Goal: Information Seeking & Learning: Compare options

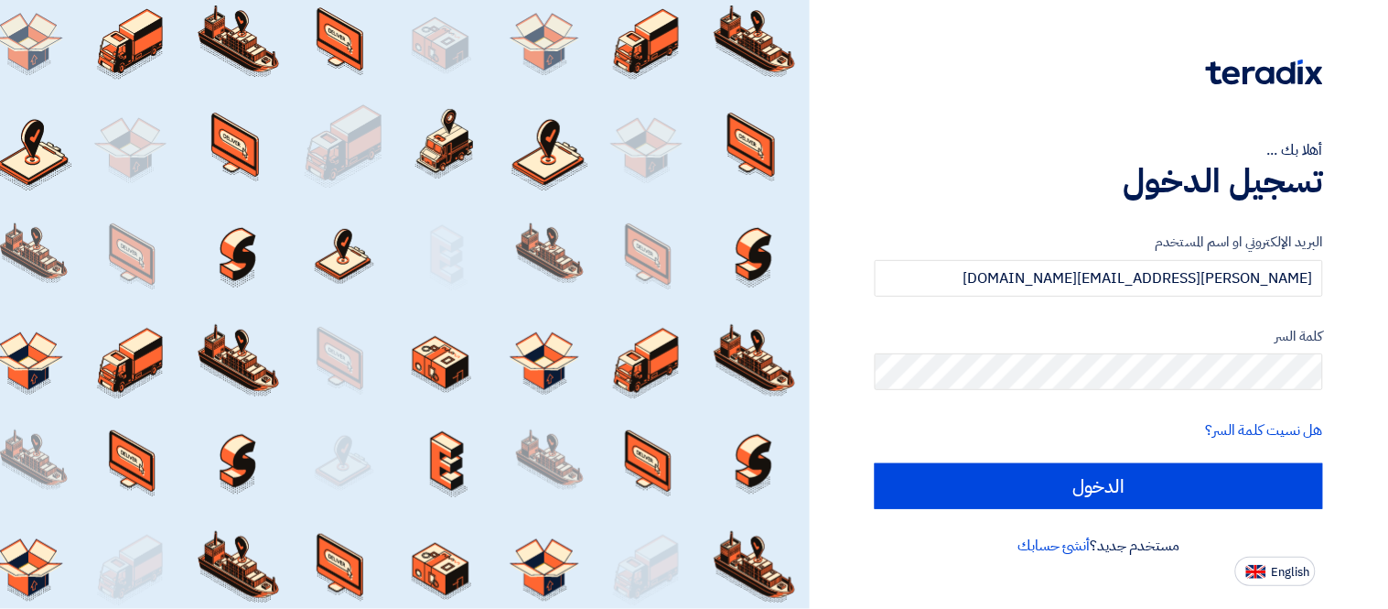
click at [875, 463] on input "الدخول" at bounding box center [1099, 486] width 448 height 46
type input "Sign in"
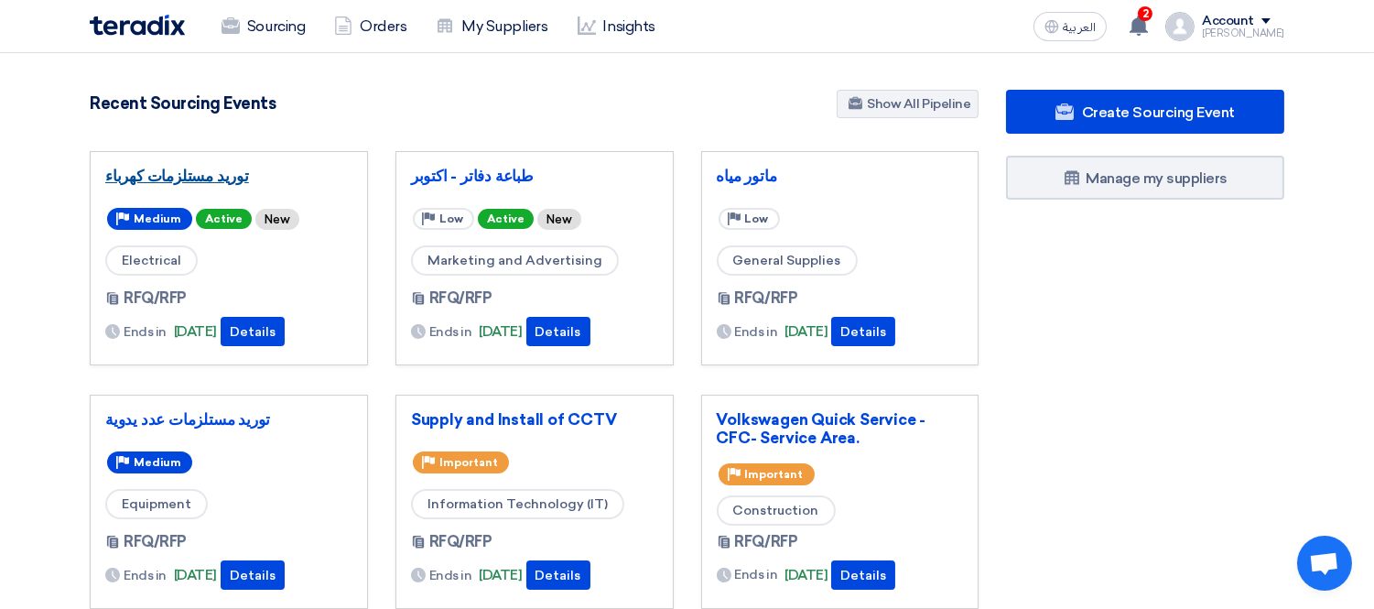
click at [186, 170] on link "توريد مستلزمات كهرباء" at bounding box center [228, 176] width 247 height 18
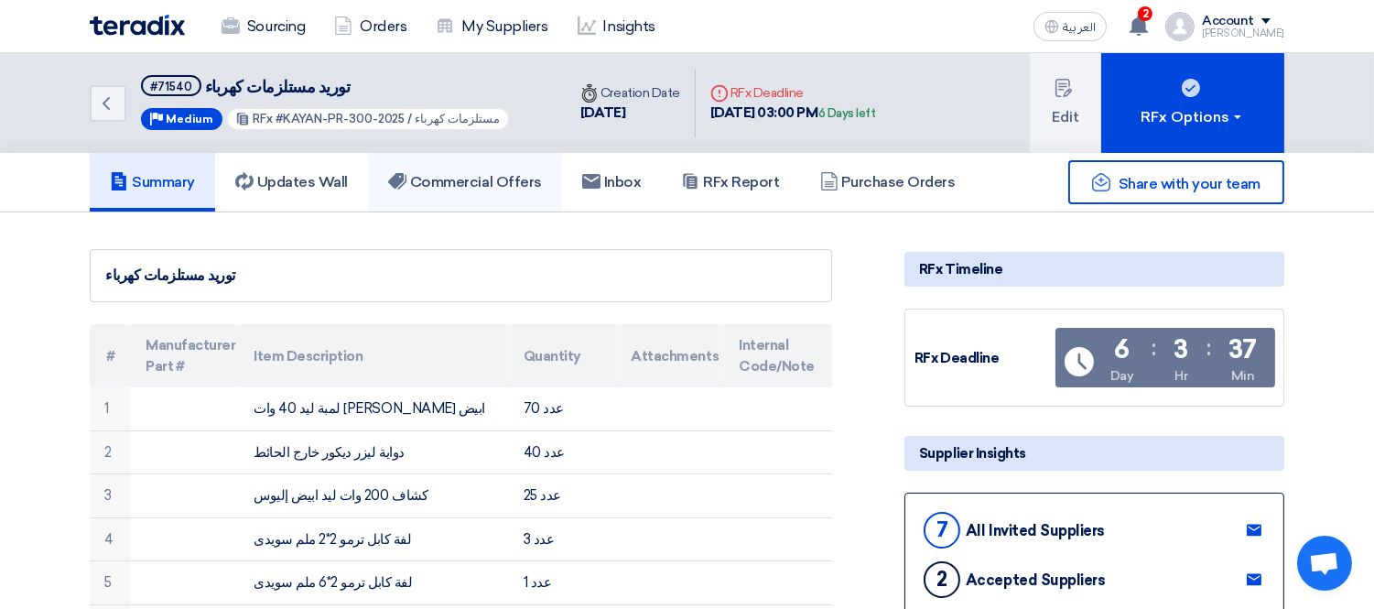
click at [503, 189] on link "Commercial Offers" at bounding box center [465, 182] width 194 height 59
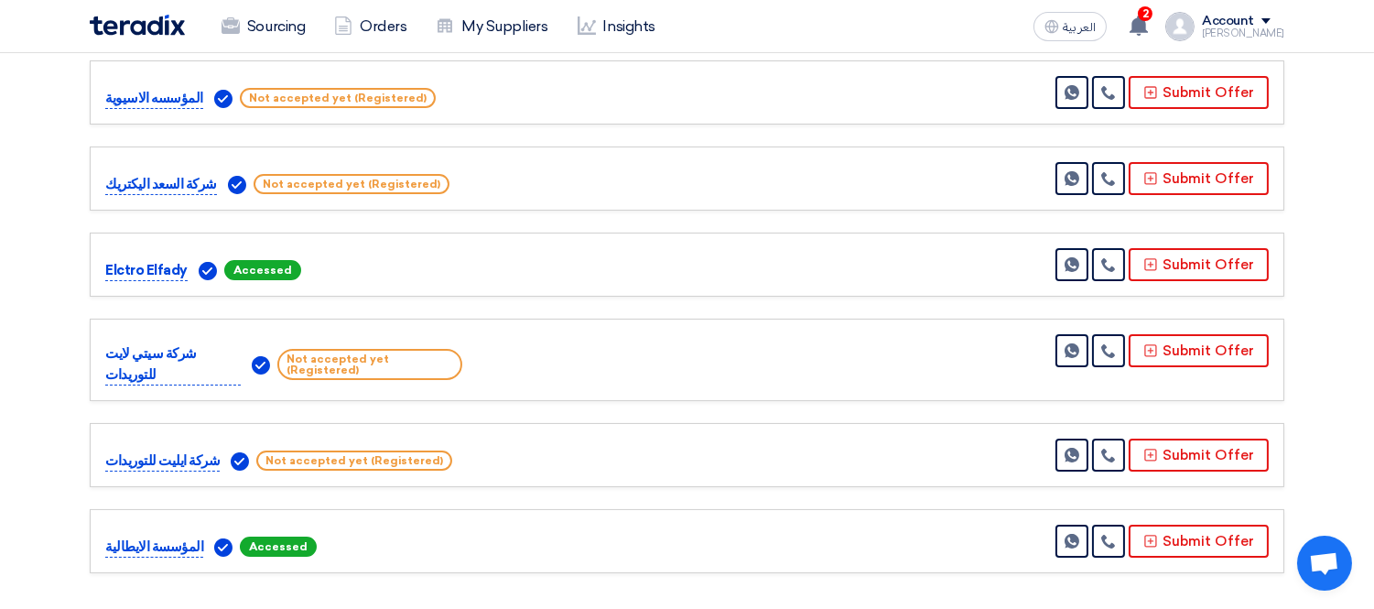
scroll to position [203, 0]
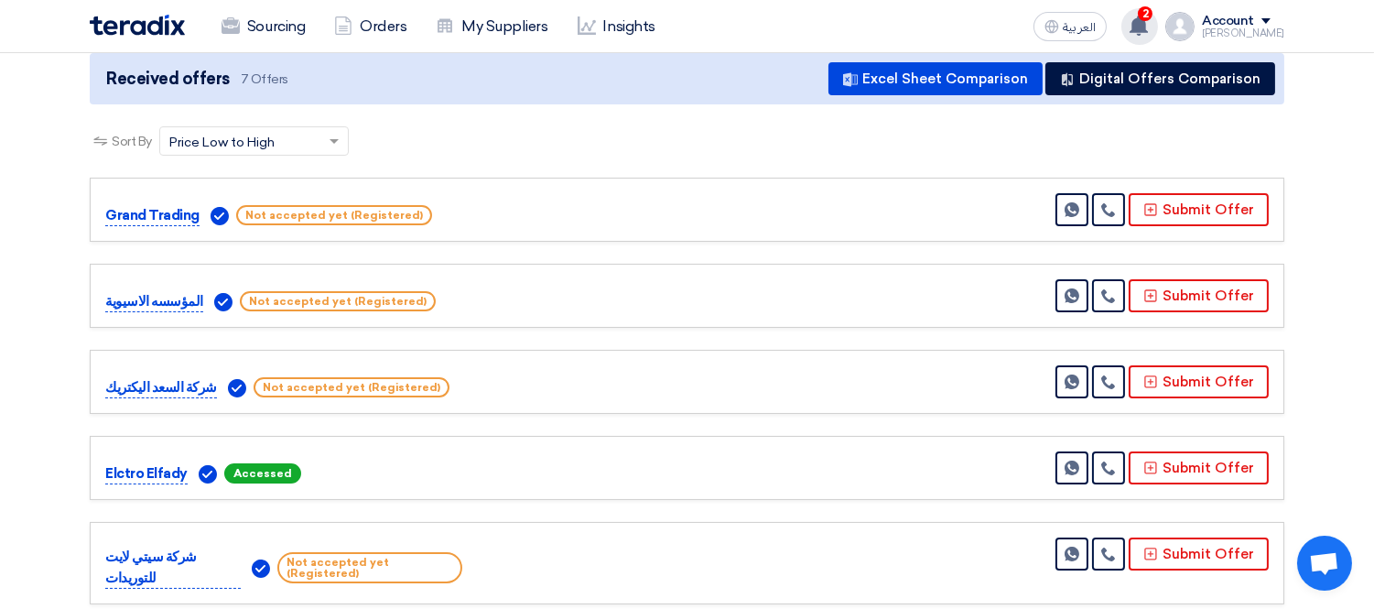
click at [1147, 24] on use at bounding box center [1138, 26] width 18 height 20
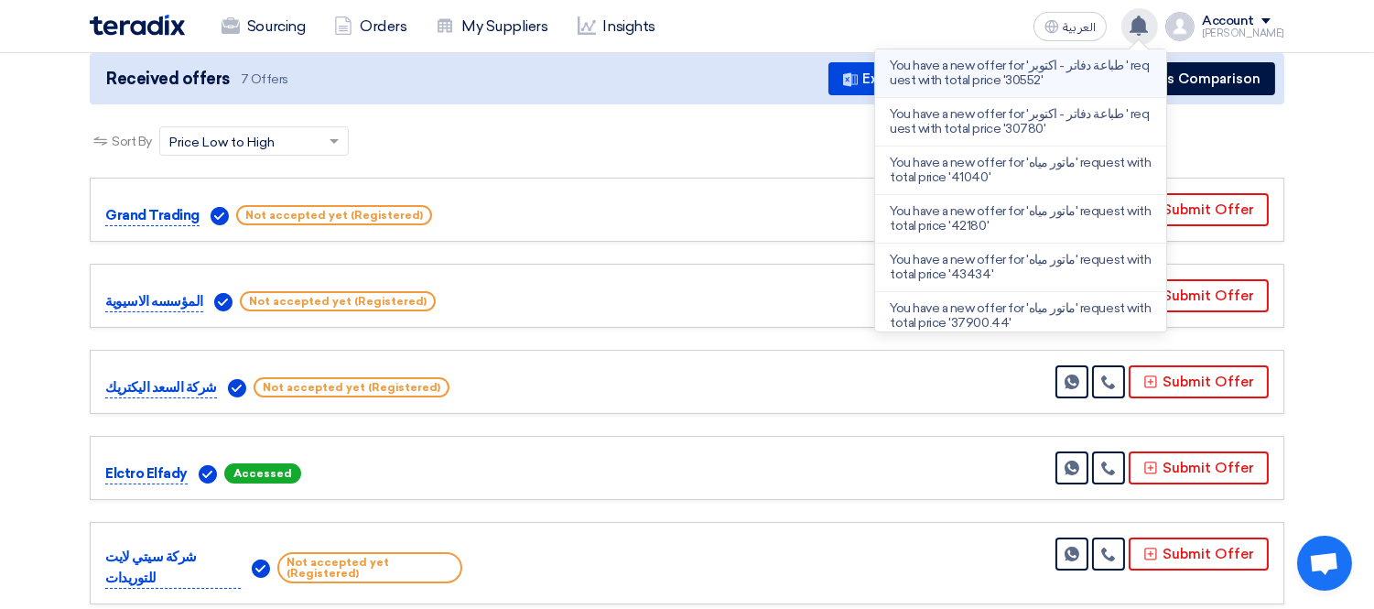
click at [1081, 84] on p "You have a new offer for 'طباعة دفاتر - اكتوبر ' request with total price '3055…" at bounding box center [1020, 73] width 262 height 29
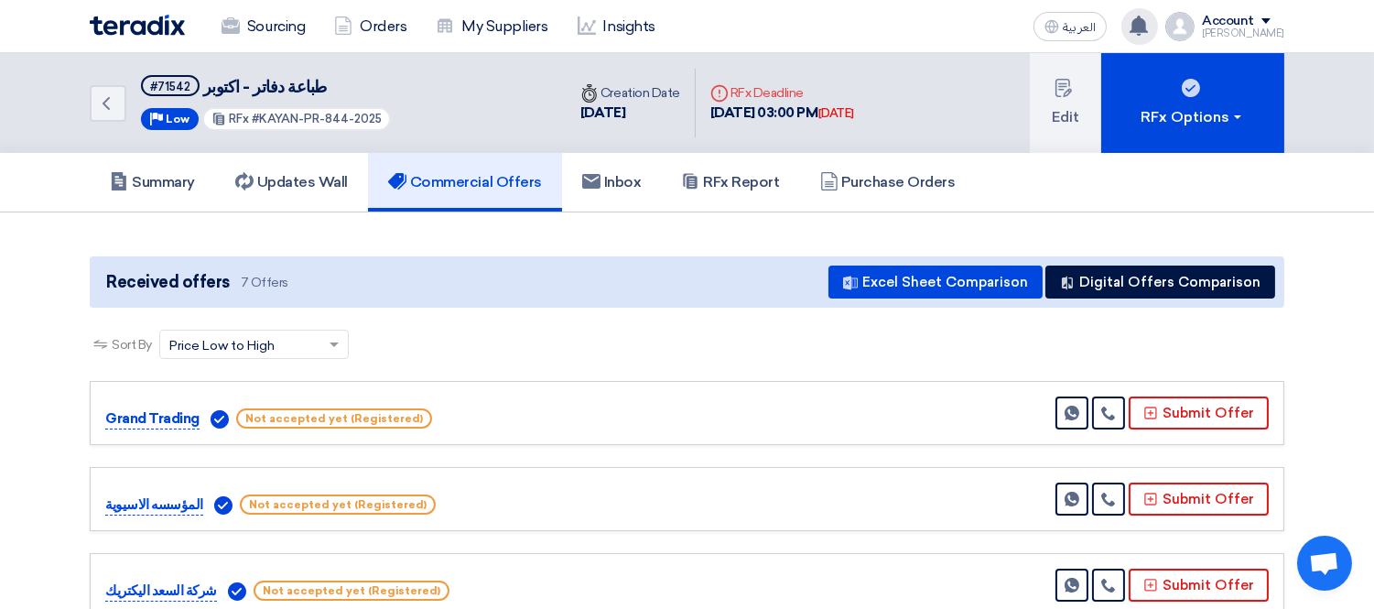
click at [1148, 16] on icon at bounding box center [1138, 26] width 20 height 20
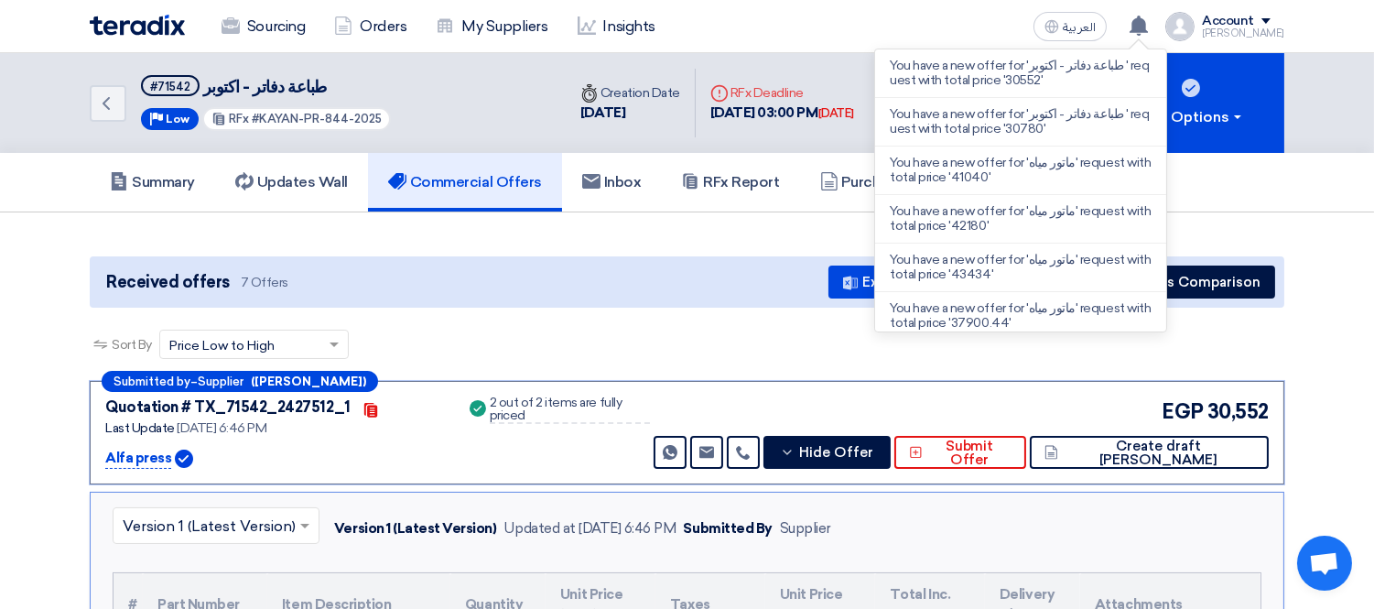
click at [702, 300] on div "Received offers 7 Offers Excel Sheet Comparison Digital Offers Comparison" at bounding box center [687, 281] width 1194 height 51
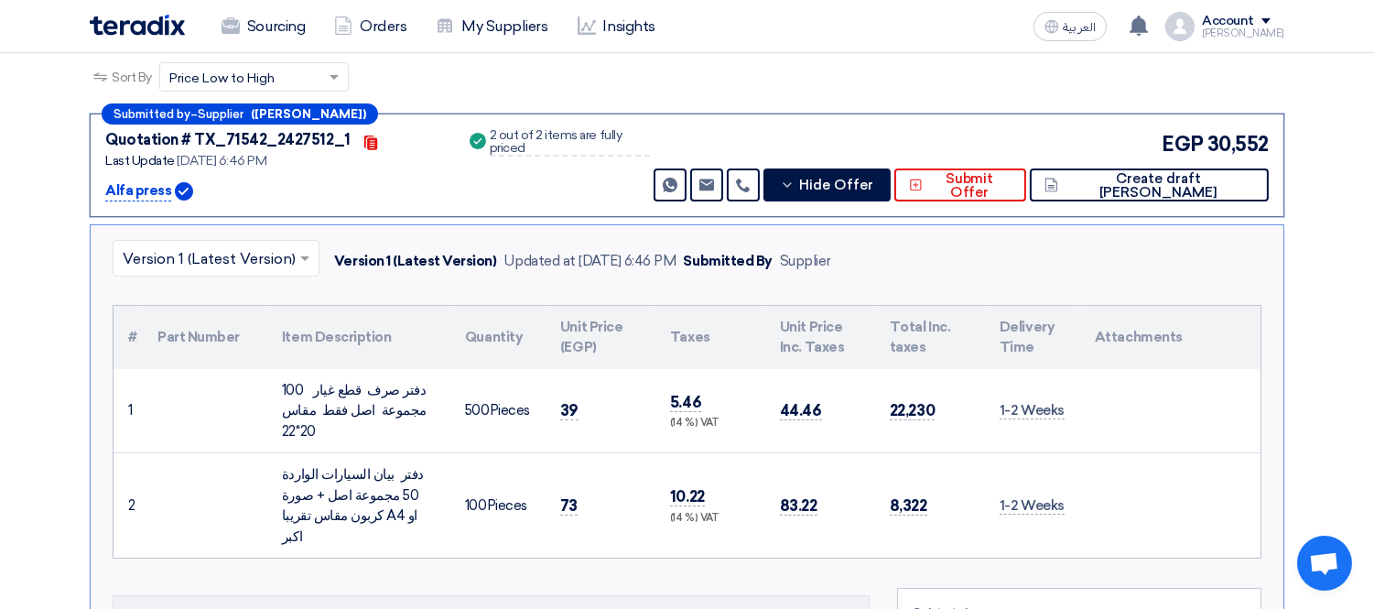
scroll to position [378, 0]
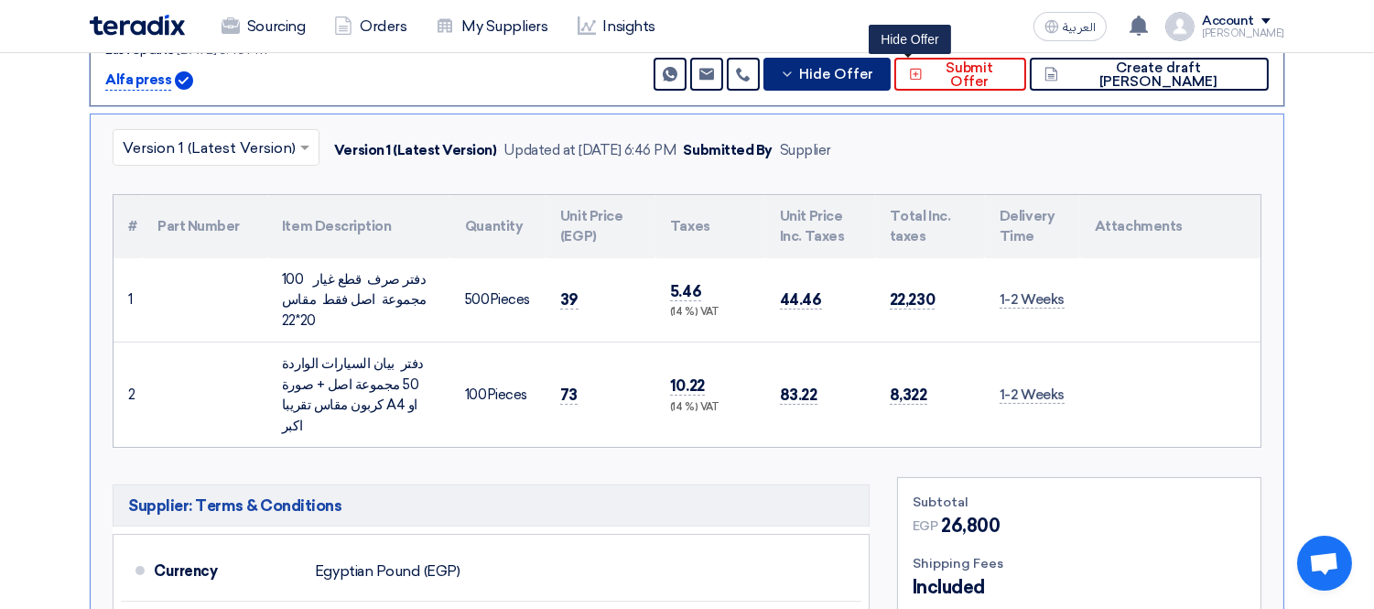
click at [873, 78] on span "Hide Offer" at bounding box center [836, 75] width 74 height 14
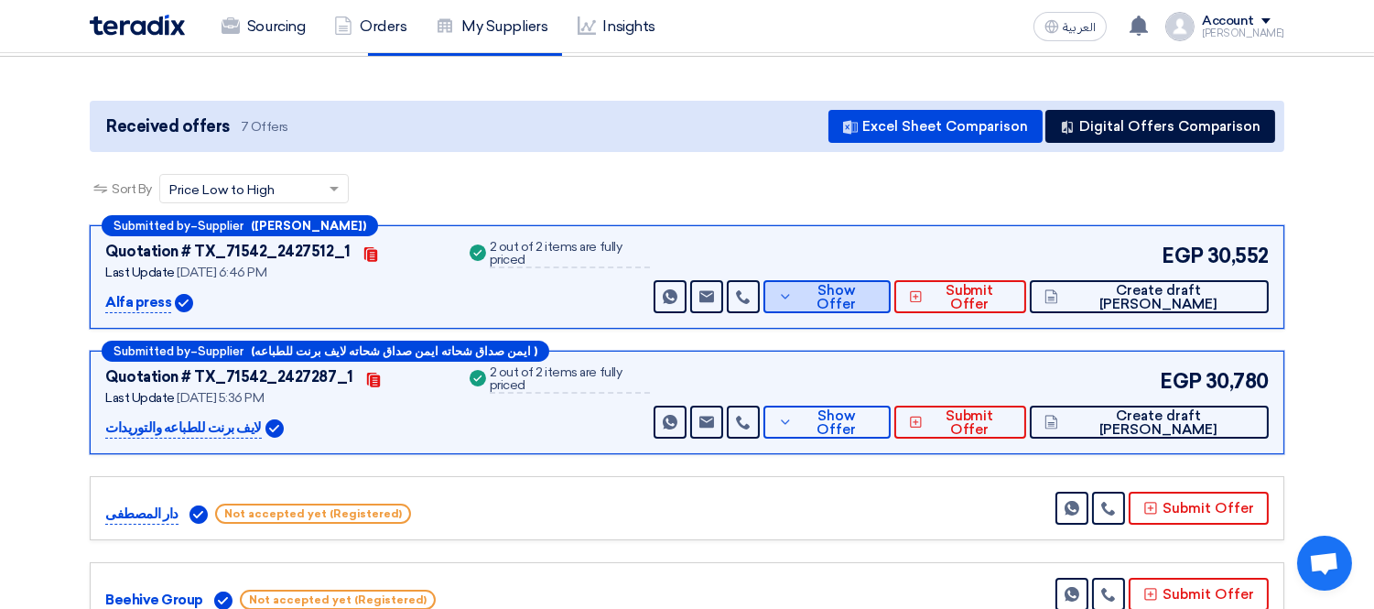
scroll to position [203, 0]
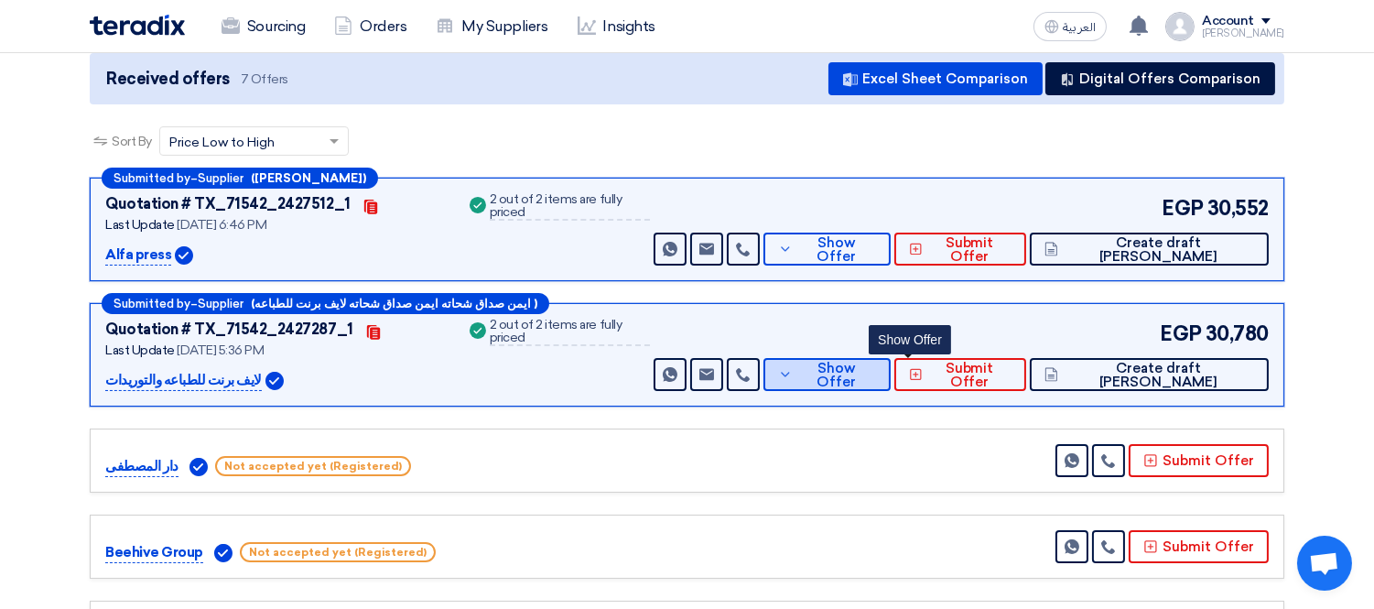
click at [877, 364] on span "Show Offer" at bounding box center [837, 374] width 80 height 27
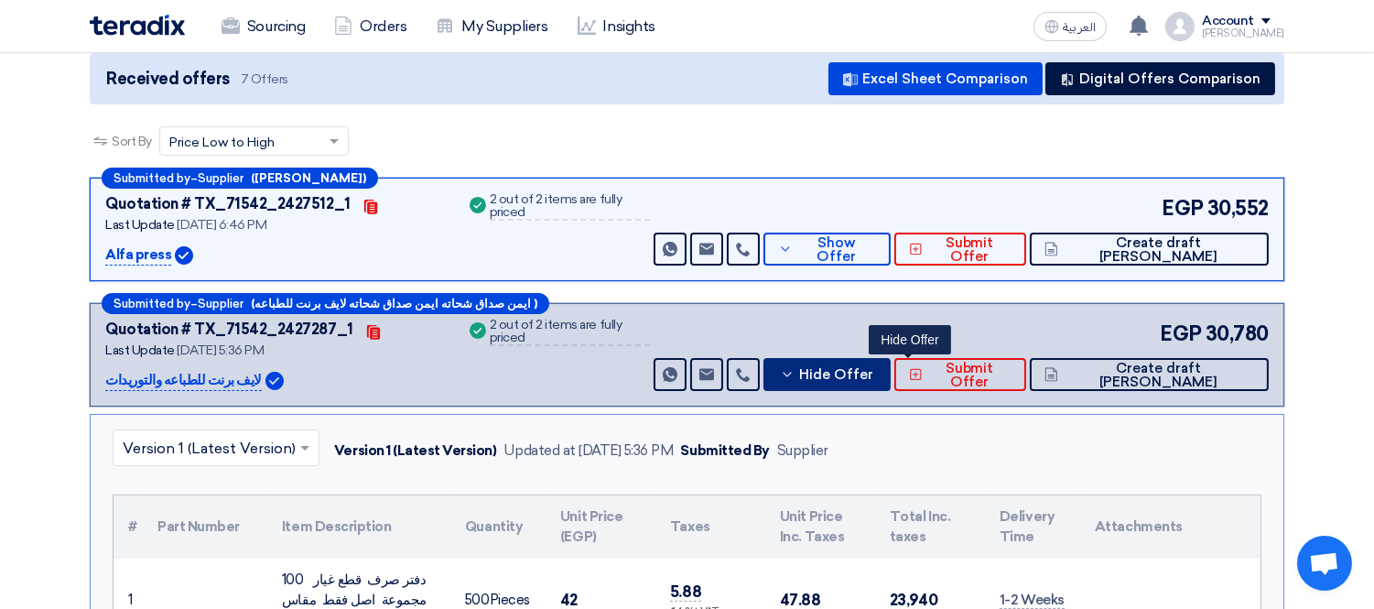
click at [873, 368] on span "Hide Offer" at bounding box center [836, 375] width 74 height 14
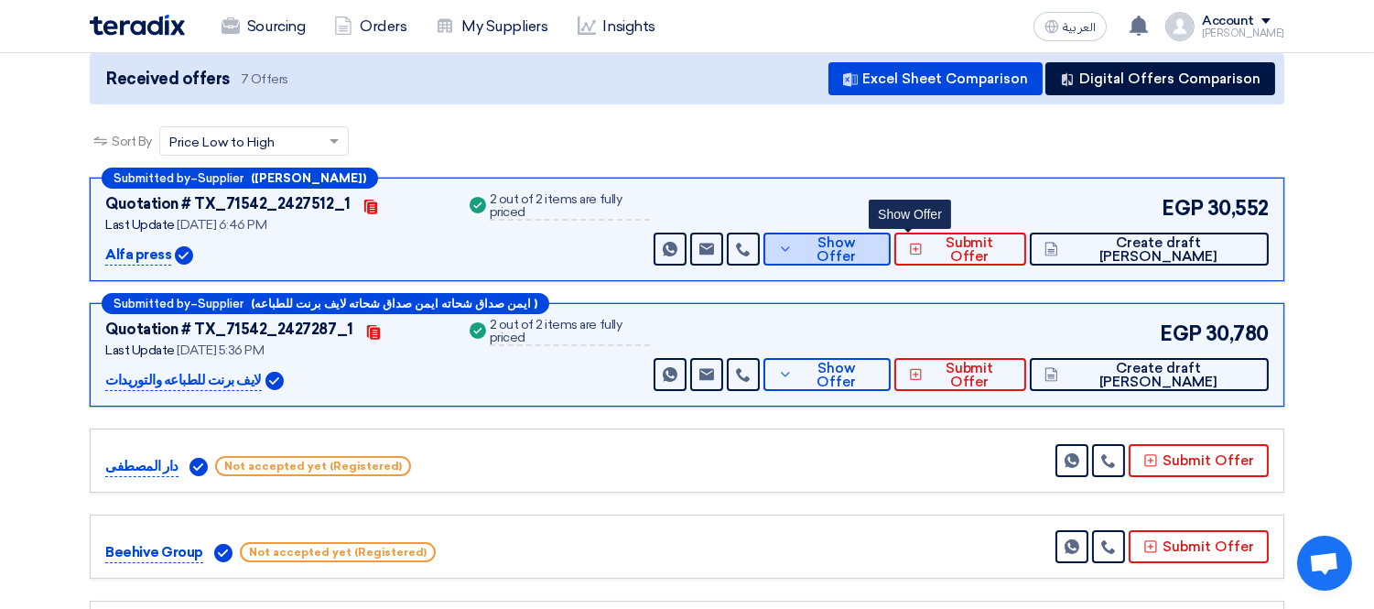
click at [792, 243] on icon at bounding box center [785, 249] width 15 height 15
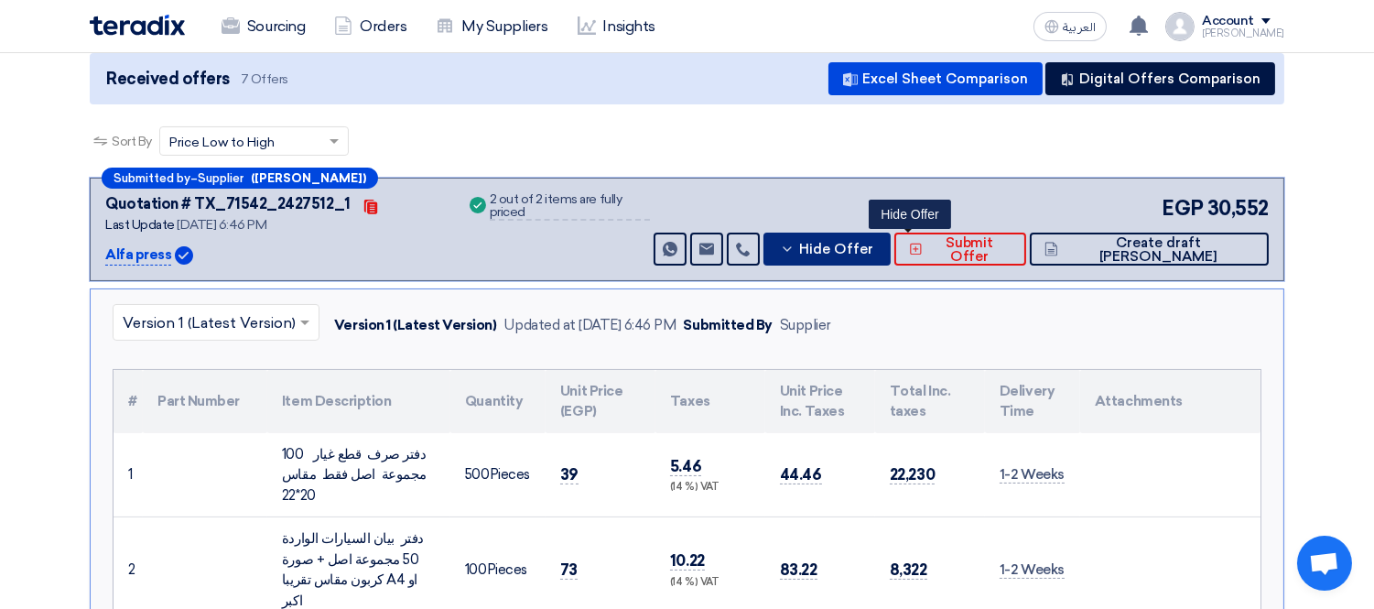
click at [873, 245] on span "Hide Offer" at bounding box center [836, 249] width 74 height 14
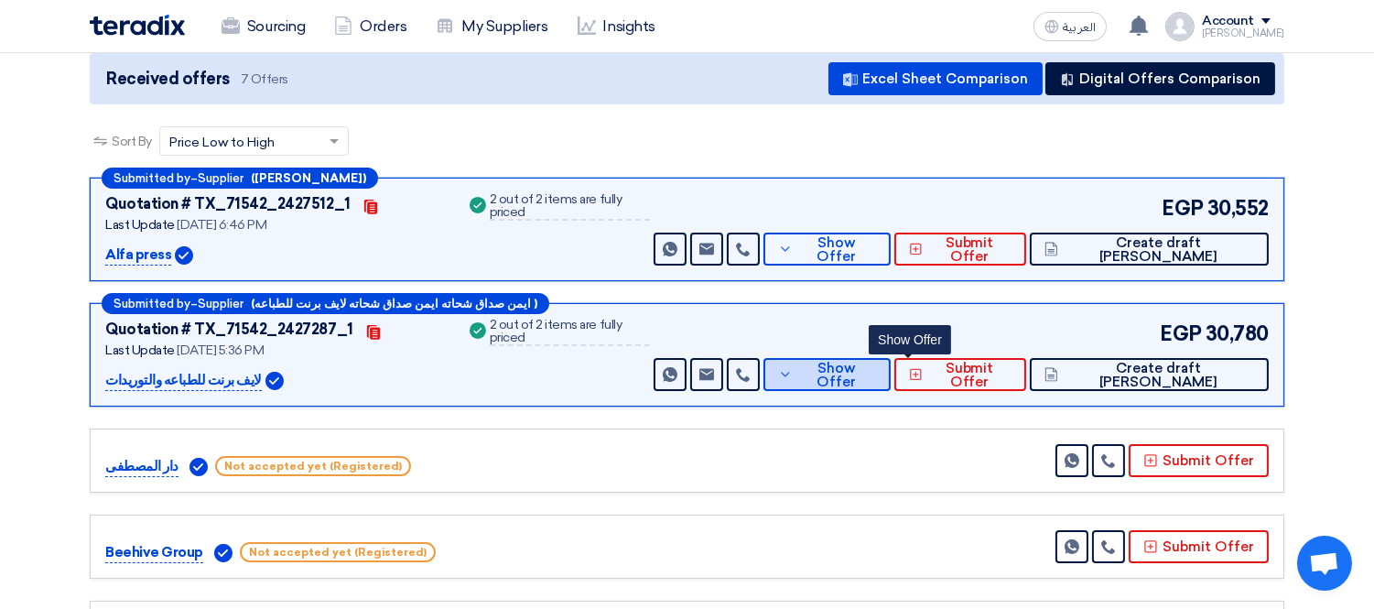
click at [877, 373] on span "Show Offer" at bounding box center [837, 374] width 80 height 27
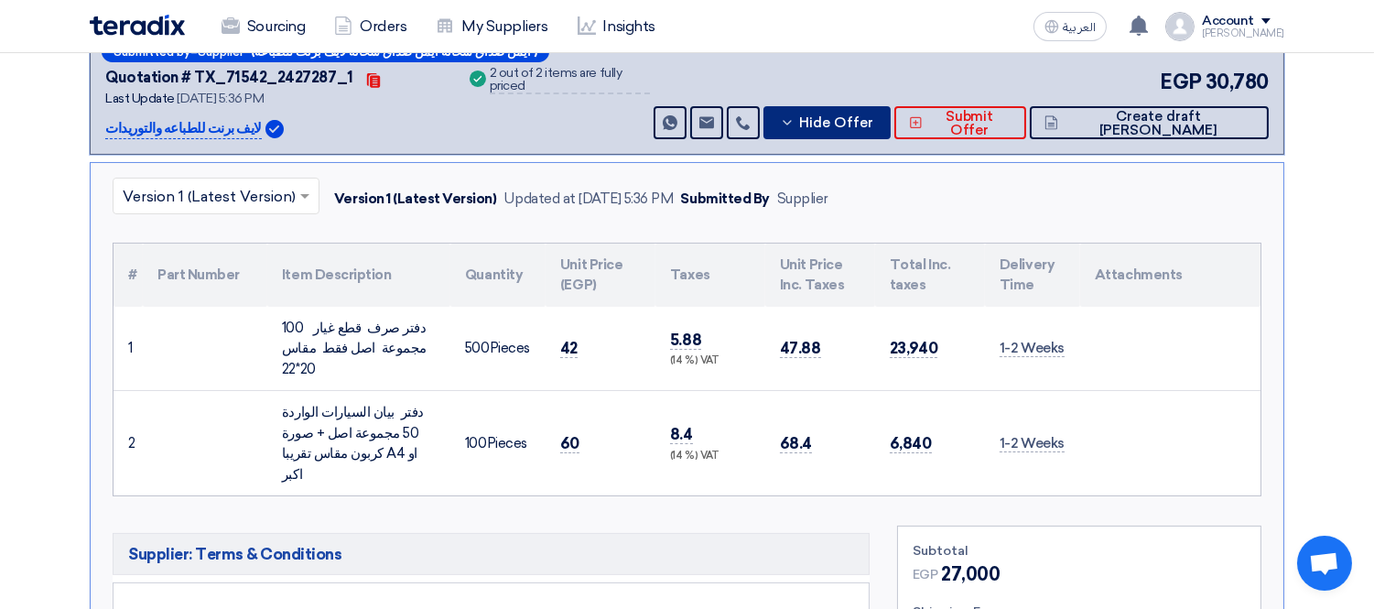
scroll to position [406, 0]
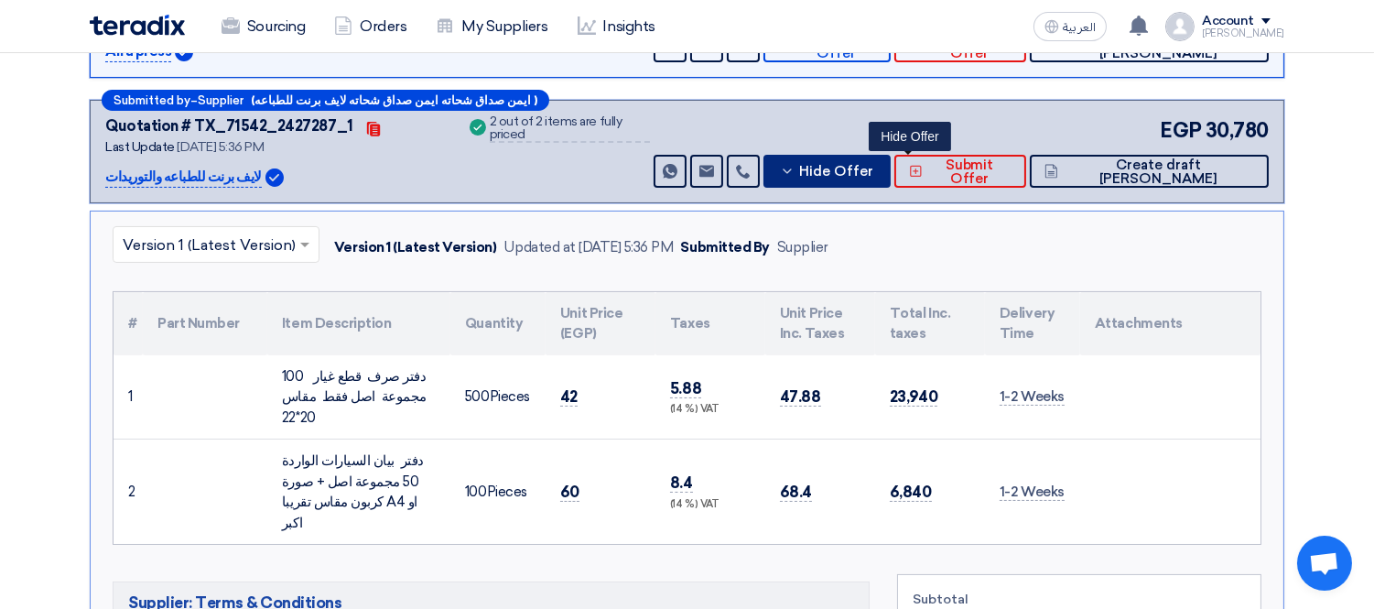
click at [873, 169] on span "Hide Offer" at bounding box center [836, 172] width 74 height 14
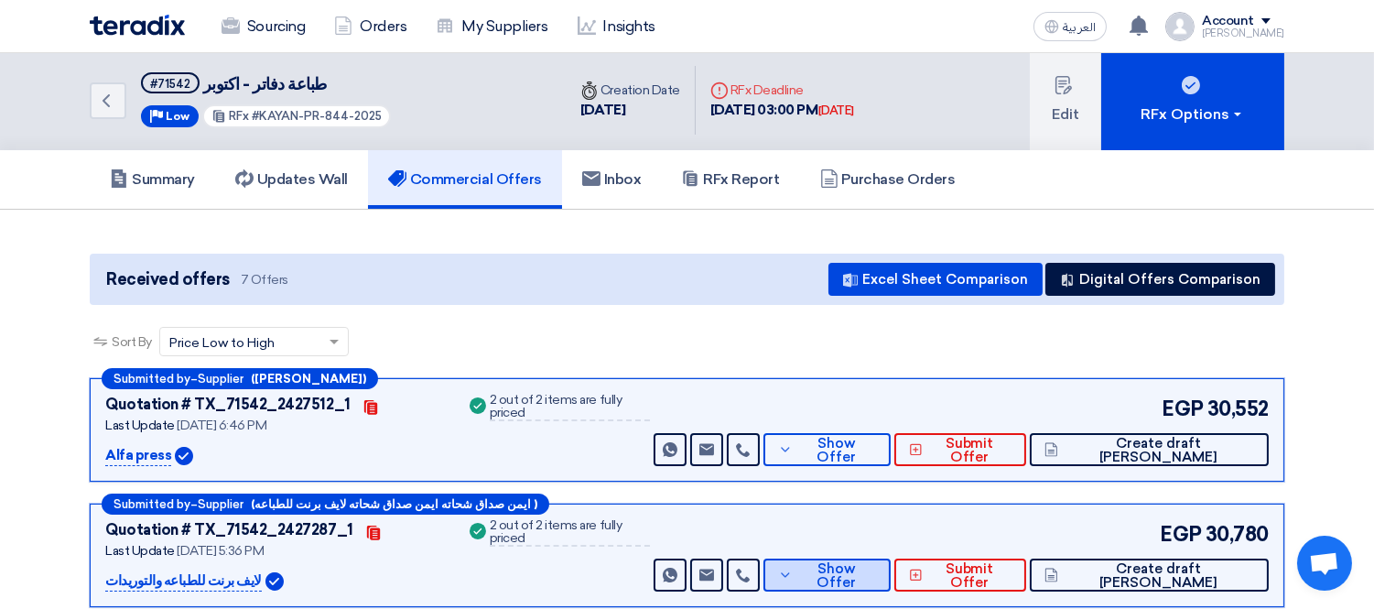
scroll to position [0, 0]
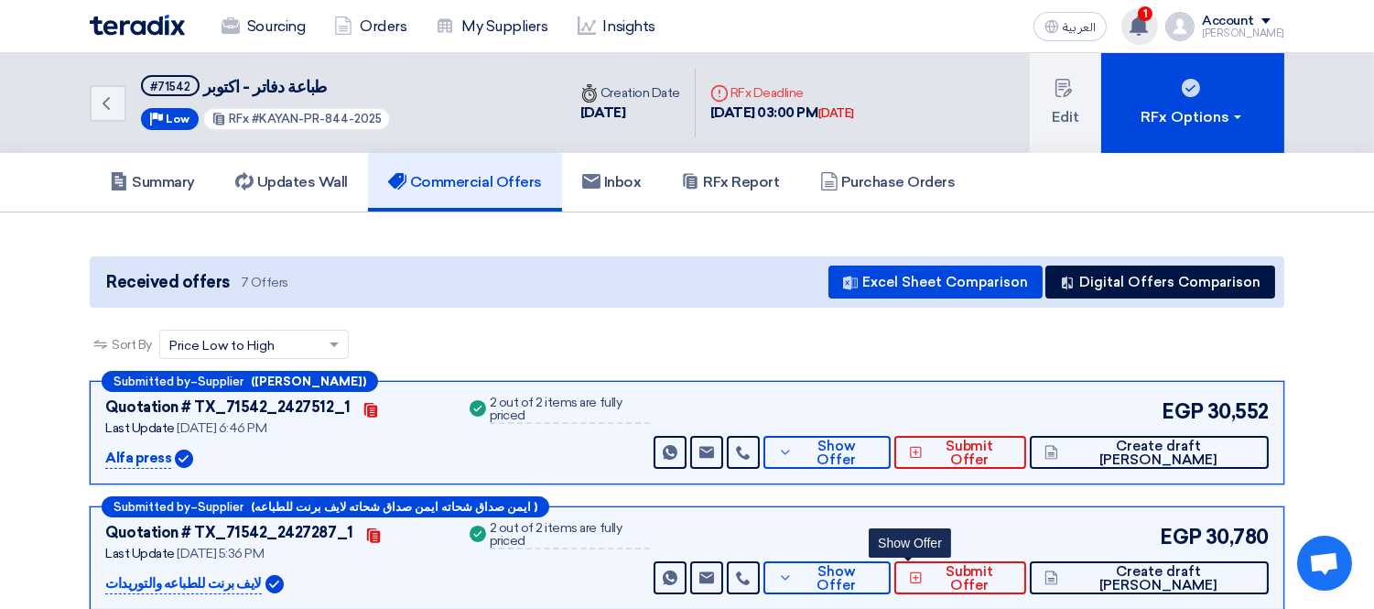
click at [1152, 16] on span "1" at bounding box center [1144, 13] width 15 height 15
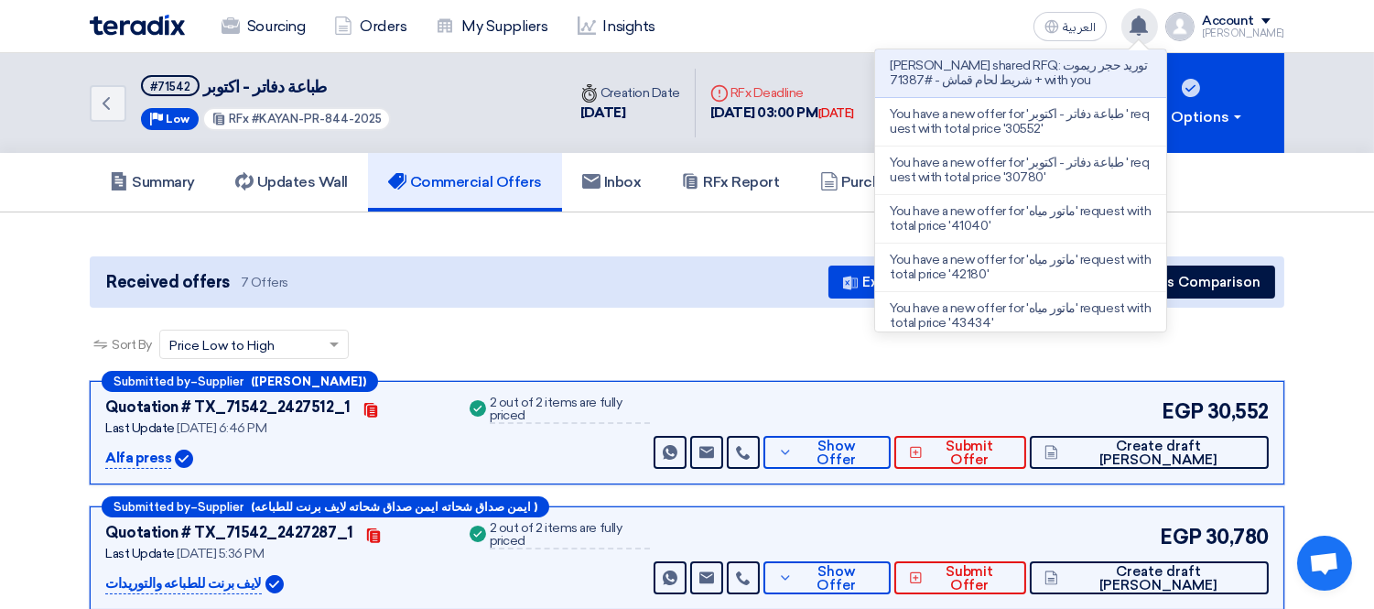
click at [1012, 78] on p "[PERSON_NAME] shared RFQ: توريد حجر ريموت + شريط لحام قماش - #71387 with you" at bounding box center [1020, 73] width 262 height 29
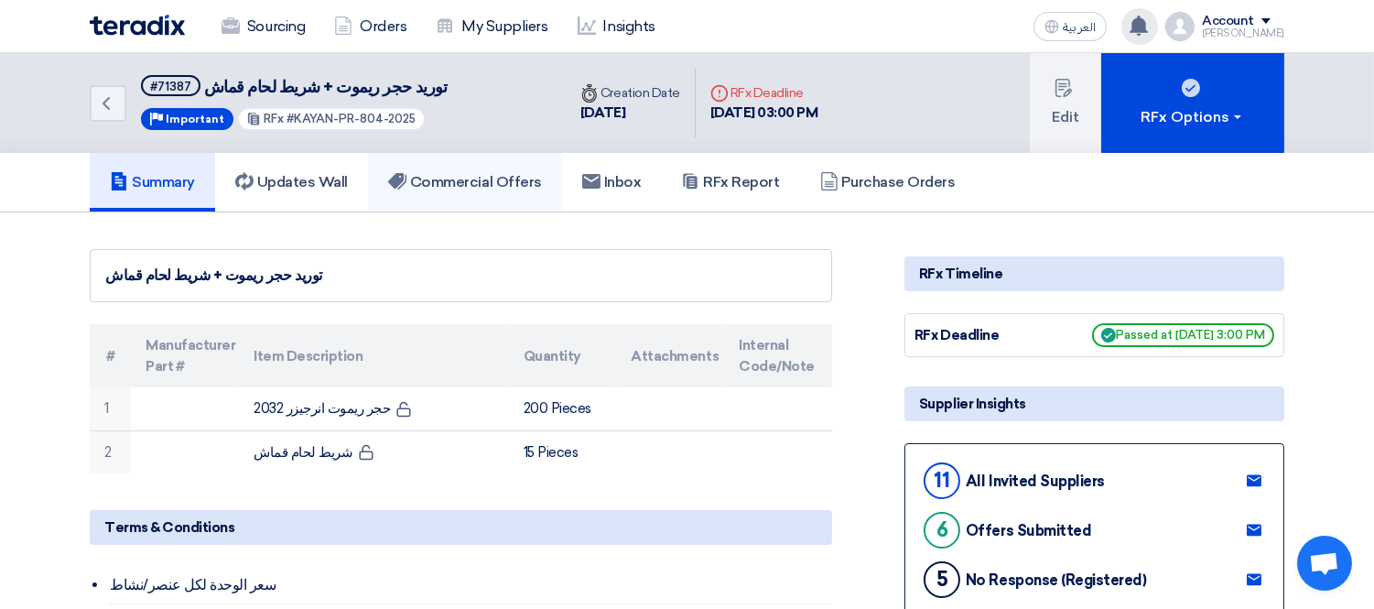
click at [456, 178] on h5 "Commercial Offers" at bounding box center [465, 182] width 154 height 18
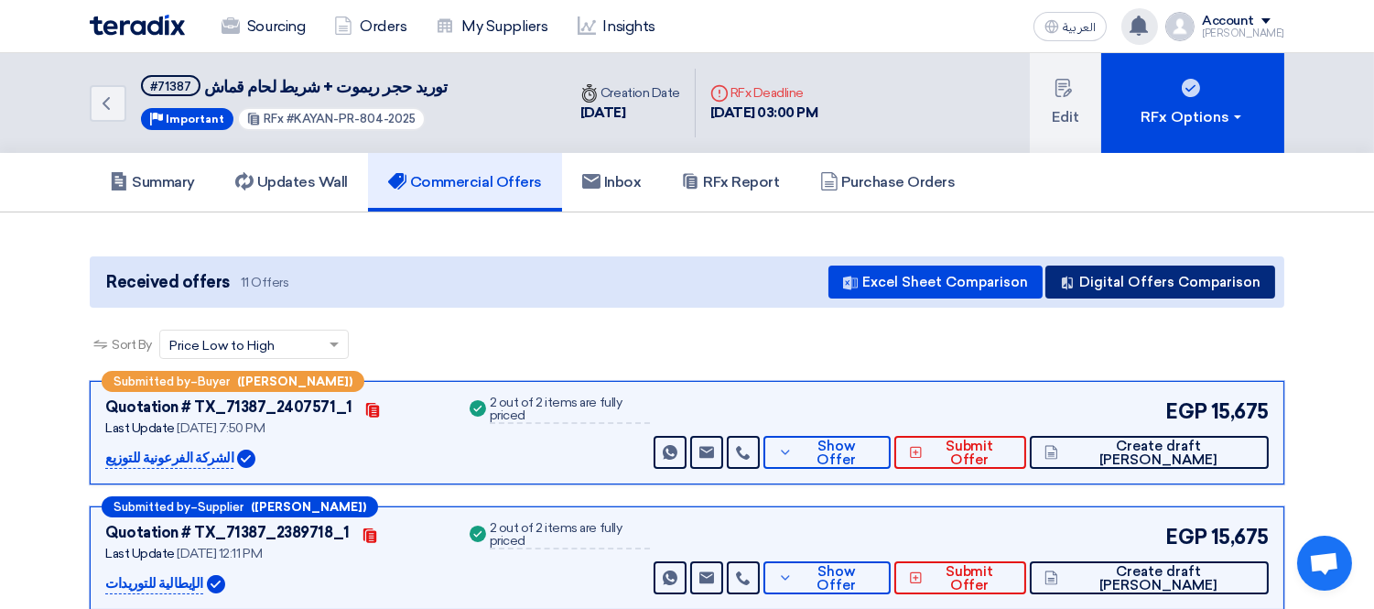
click at [1157, 276] on button "Digital Offers Comparison" at bounding box center [1160, 281] width 230 height 33
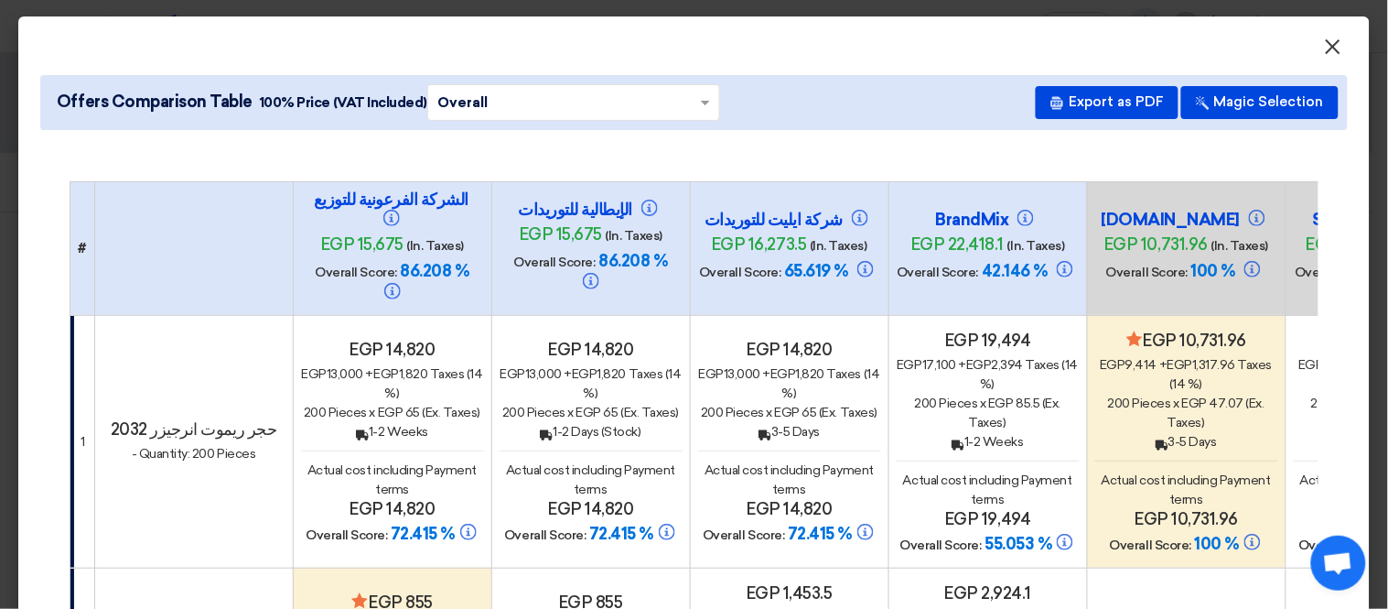
click at [1324, 48] on span "×" at bounding box center [1333, 51] width 18 height 37
